Goal: Transaction & Acquisition: Purchase product/service

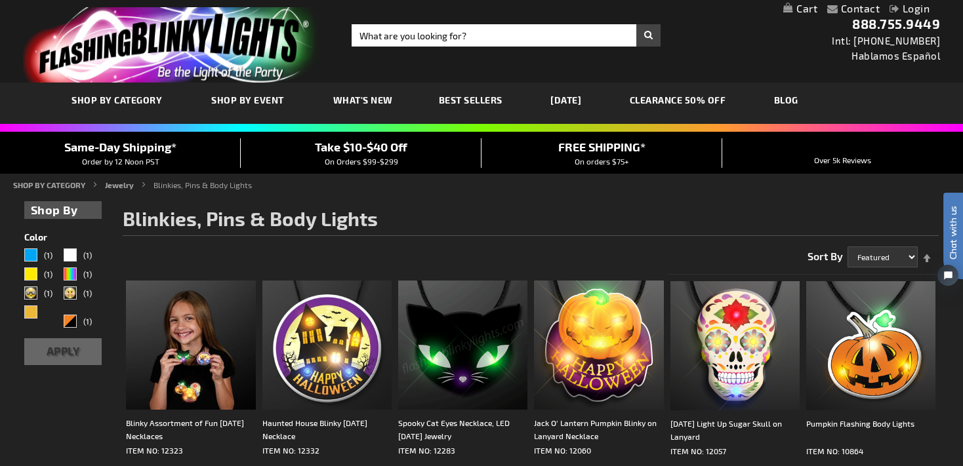
click at [702, 96] on link "CLEARANCE 50% OFF" at bounding box center [678, 100] width 116 height 44
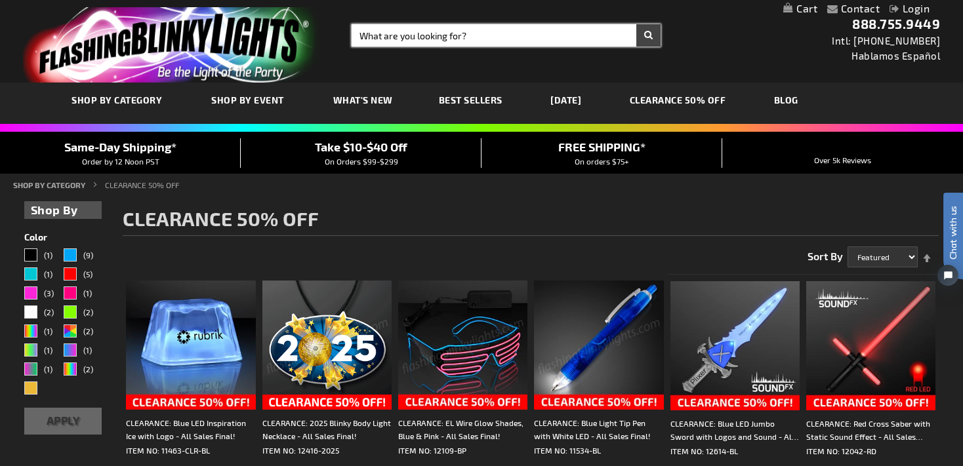
click at [508, 33] on input "Search" at bounding box center [507, 35] width 310 height 22
type input "necklace"
click at [636, 24] on button "Search" at bounding box center [648, 35] width 24 height 22
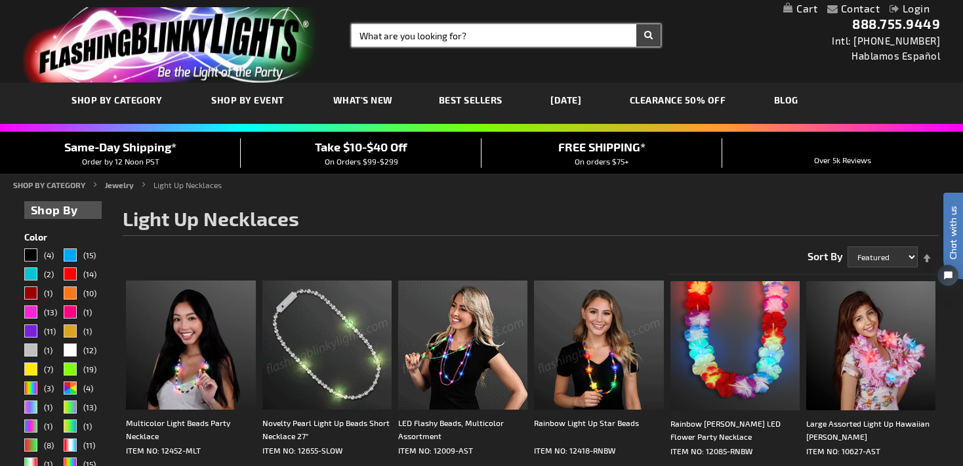
drag, startPoint x: 473, startPoint y: 37, endPoint x: 346, endPoint y: 42, distance: 127.3
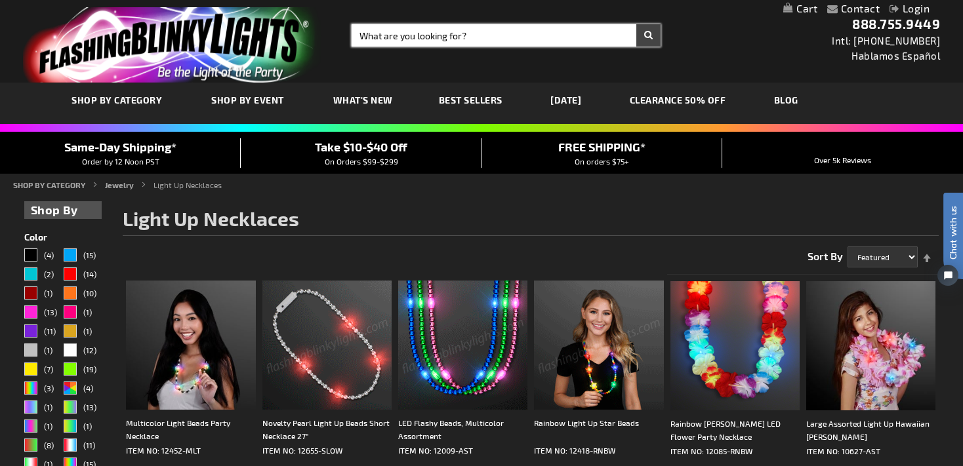
click at [352, 42] on input "Search" at bounding box center [507, 35] width 310 height 22
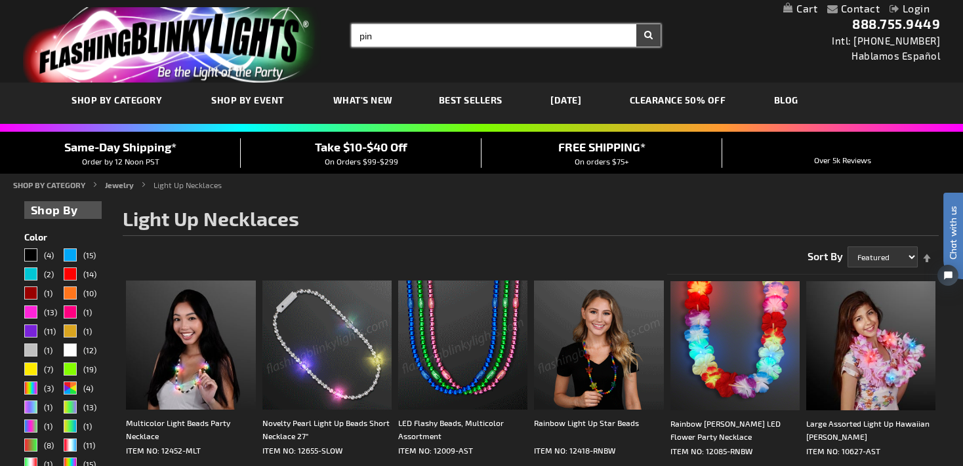
type input "pin"
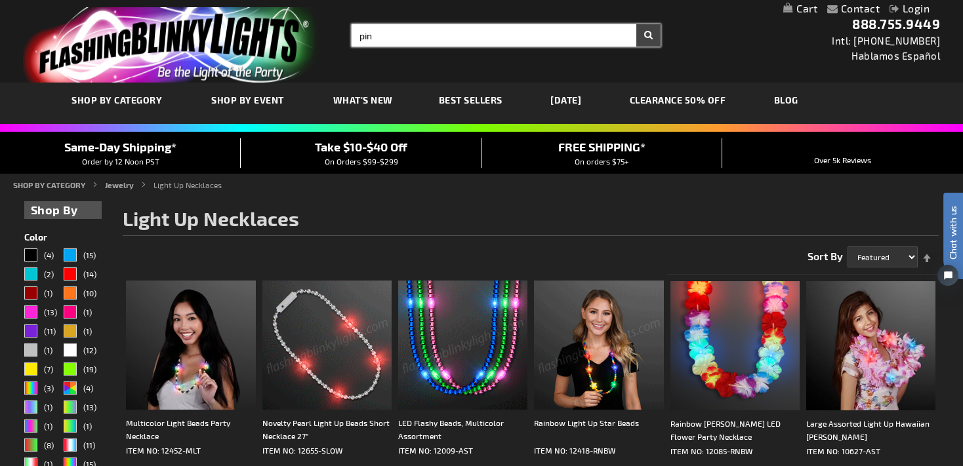
click at [636, 24] on button "Search" at bounding box center [648, 35] width 24 height 22
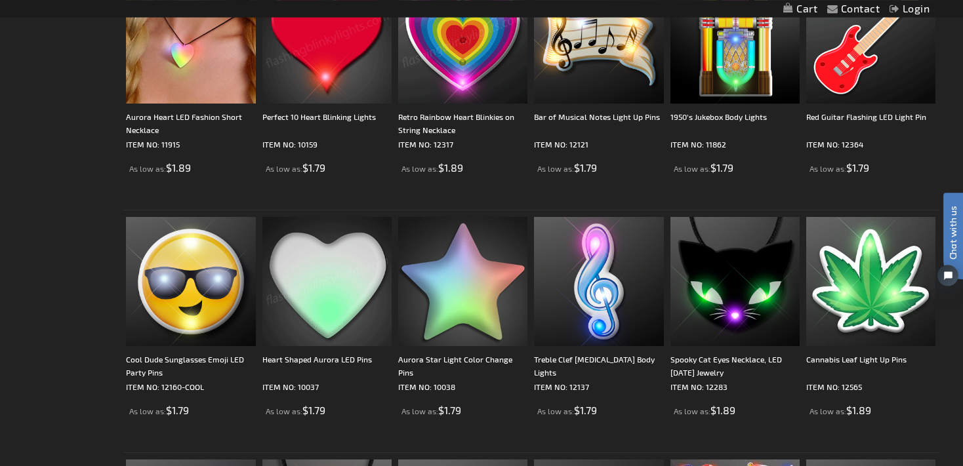
scroll to position [556, 0]
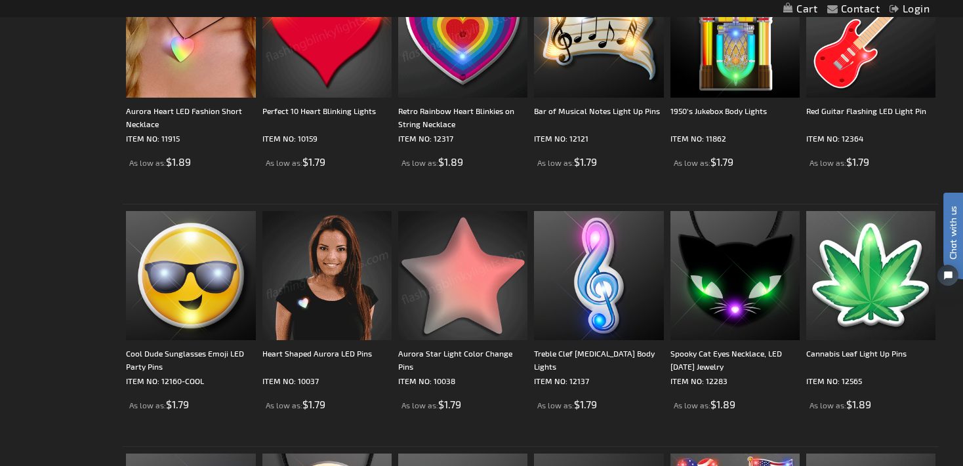
click at [470, 272] on img at bounding box center [462, 275] width 129 height 129
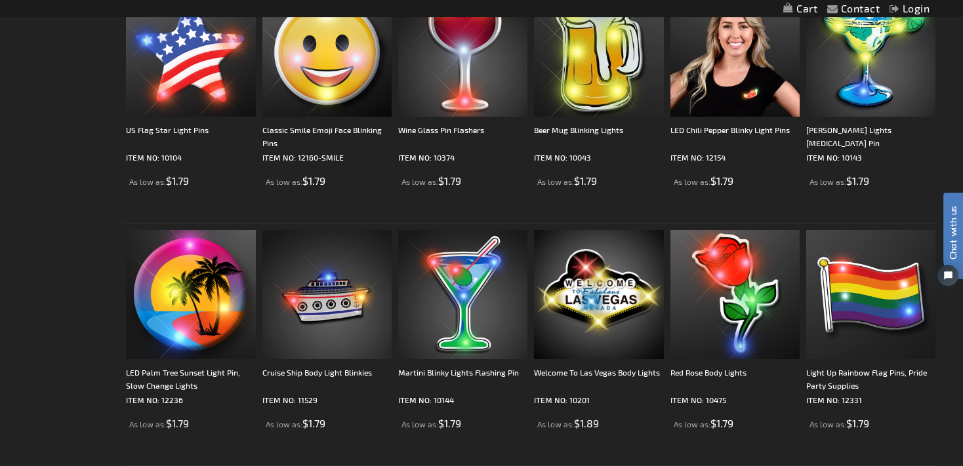
scroll to position [1388, 0]
